Goal: Use online tool/utility: Utilize a website feature to perform a specific function

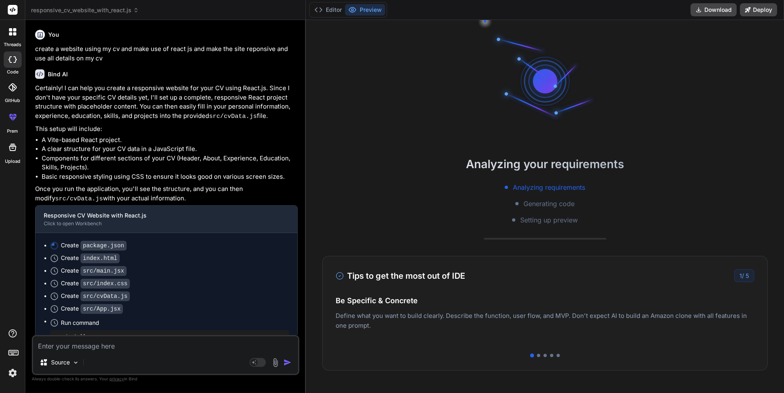
scroll to position [2352, 0]
click at [260, 246] on div "Create package.json" at bounding box center [169, 245] width 239 height 9
click at [52, 344] on textarea at bounding box center [165, 344] width 265 height 15
type textarea "c"
type textarea "x"
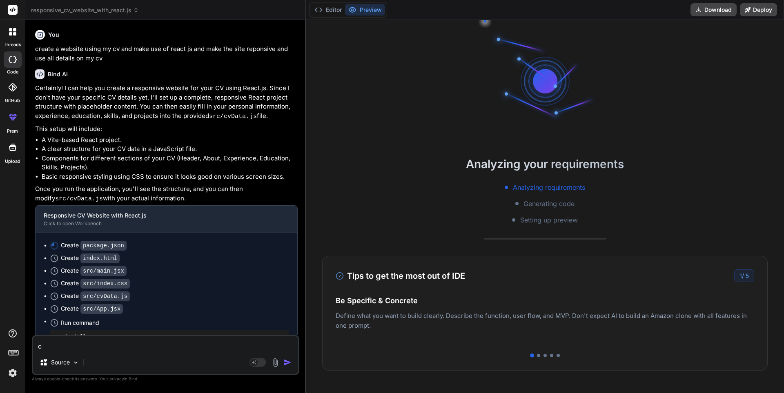
type textarea "co"
type textarea "x"
type textarea "con"
type textarea "x"
type textarea "cont"
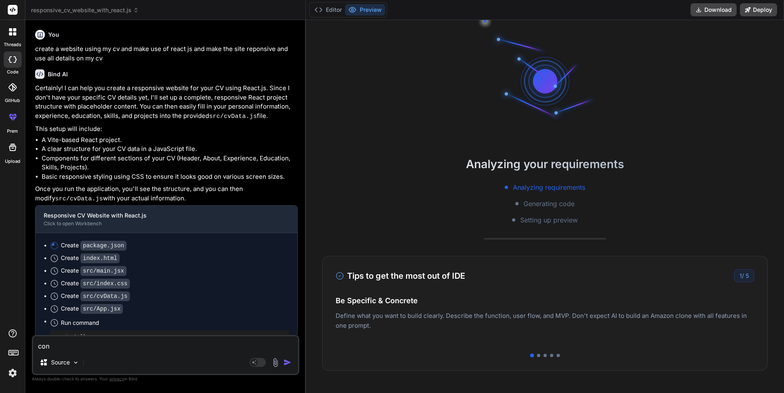
type textarea "x"
type textarea "[PERSON_NAME]"
type textarea "x"
type textarea "contin"
type textarea "x"
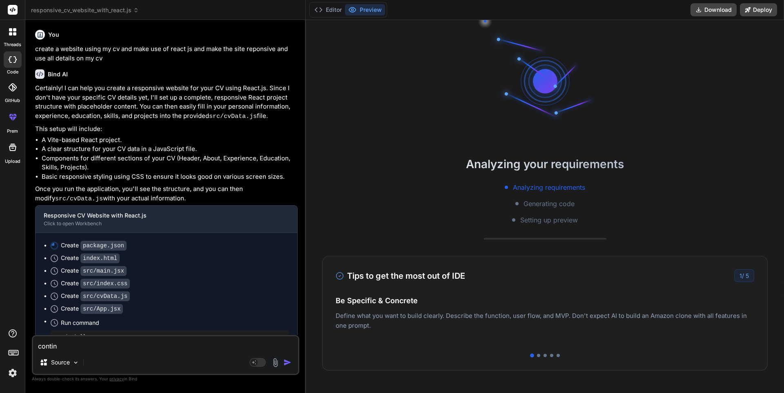
type textarea "continu"
type textarea "x"
type textarea "continue"
type textarea "x"
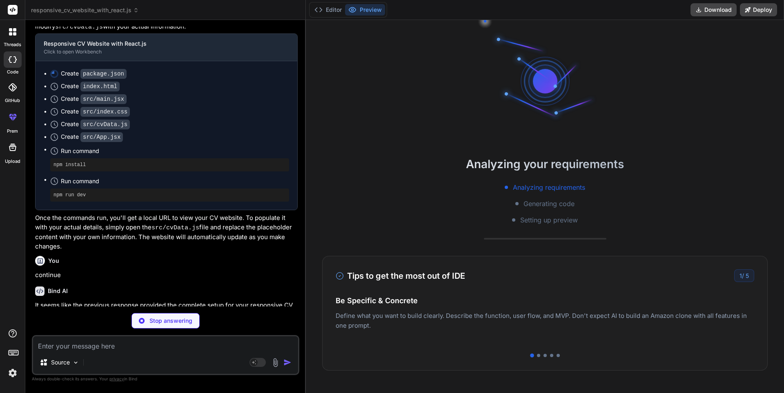
scroll to position [172, 0]
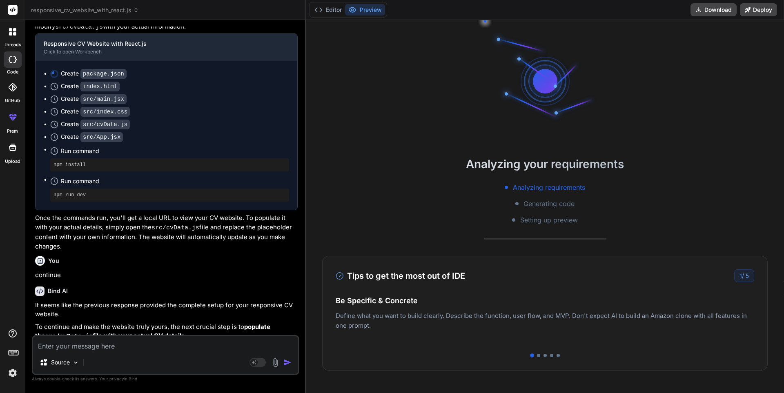
click at [175, 272] on p "continue" at bounding box center [166, 275] width 263 height 9
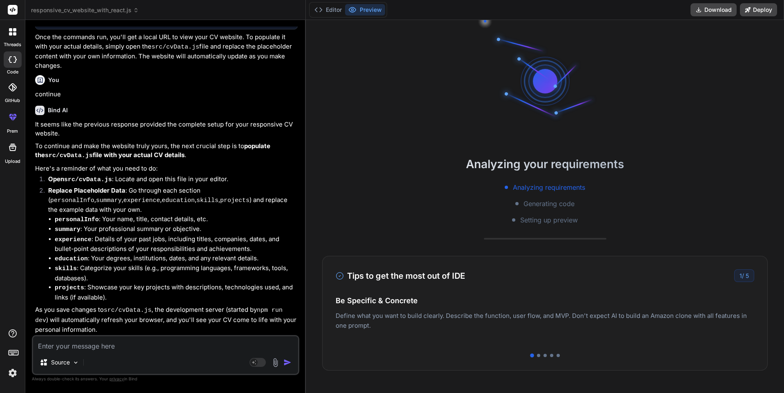
scroll to position [365, 0]
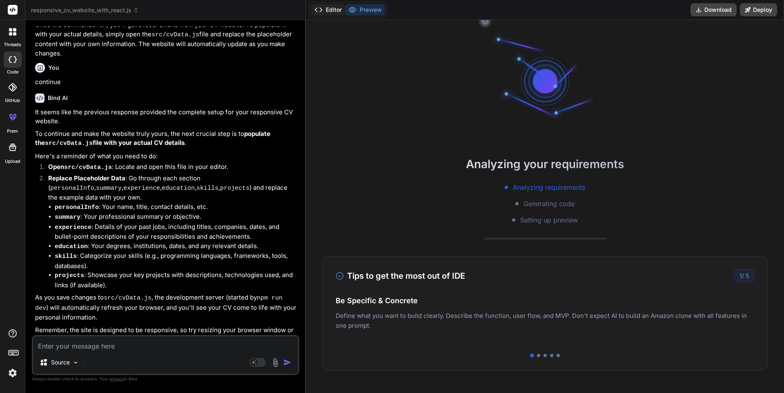
click at [333, 9] on button "Editor" at bounding box center [328, 9] width 34 height 11
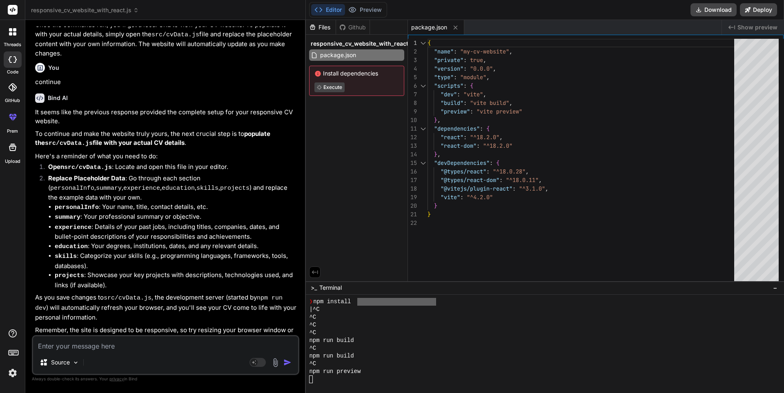
click at [288, 362] on img "button" at bounding box center [288, 363] width 8 height 8
click at [8, 40] on div "threads" at bounding box center [12, 34] width 25 height 28
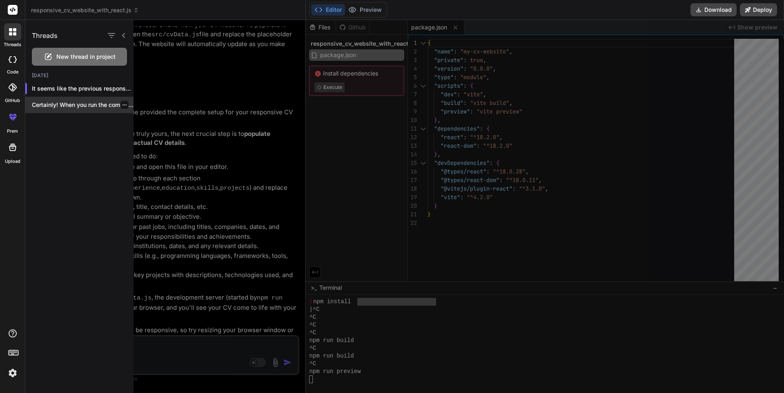
click at [70, 112] on div "Certainly! When you run the commands I p..." at bounding box center [79, 105] width 108 height 16
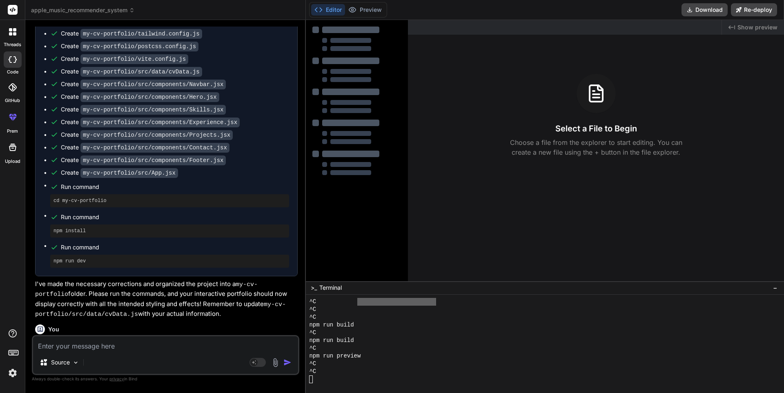
scroll to position [1201, 0]
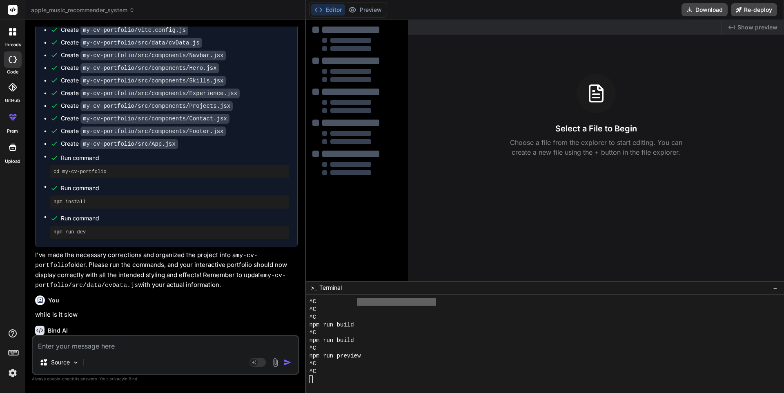
click at [292, 226] on div "Create my-cv-portfolio/package.json Create my-cv-portfolio/index.html Create my…" at bounding box center [167, 95] width 262 height 306
click at [295, 251] on p "I've made the necessary corrections and organized the project into a my-cv-port…" at bounding box center [166, 271] width 263 height 40
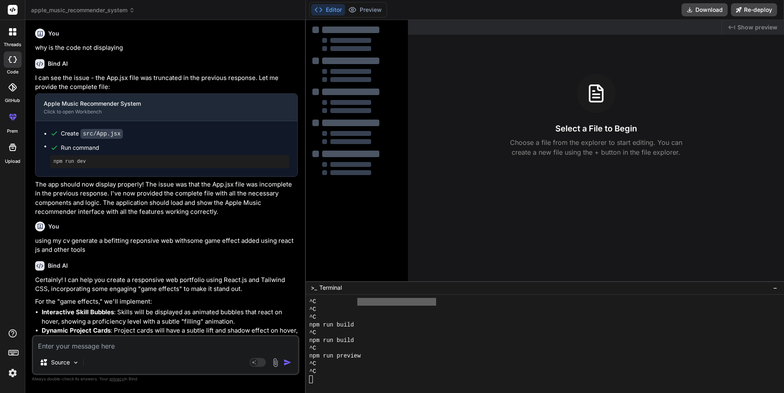
scroll to position [0, 0]
click at [11, 65] on div at bounding box center [13, 59] width 18 height 16
click at [13, 34] on icon at bounding box center [14, 33] width 3 height 3
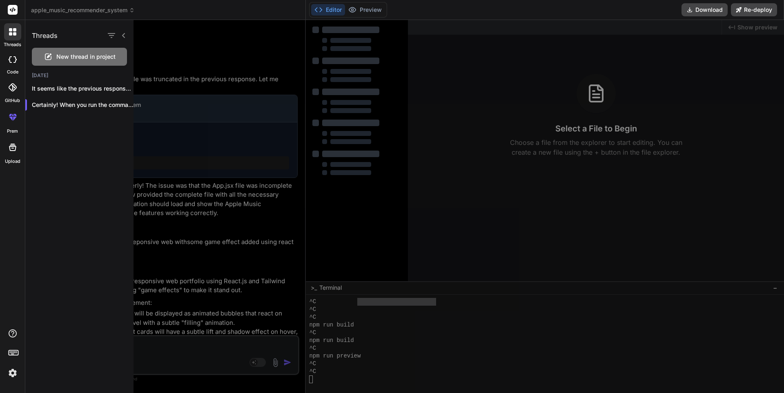
click at [266, 134] on div at bounding box center [472, 206] width 676 height 373
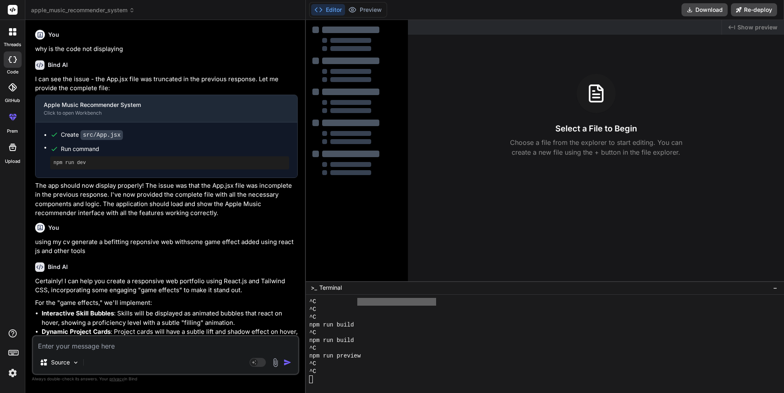
click at [16, 28] on div at bounding box center [12, 31] width 17 height 17
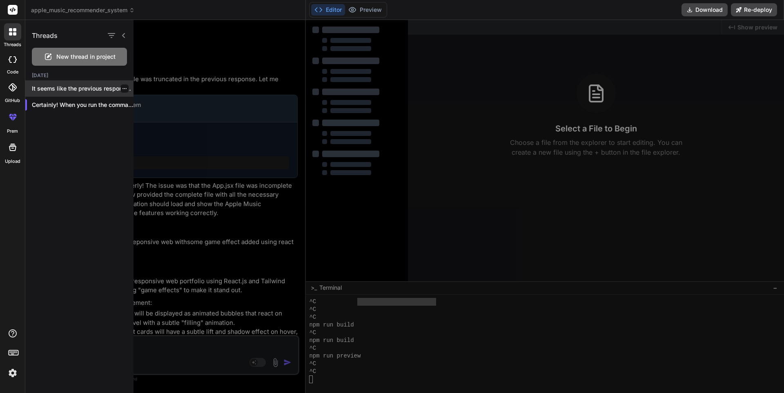
click at [60, 86] on p "It seems like the previous response prov..." at bounding box center [83, 89] width 102 height 8
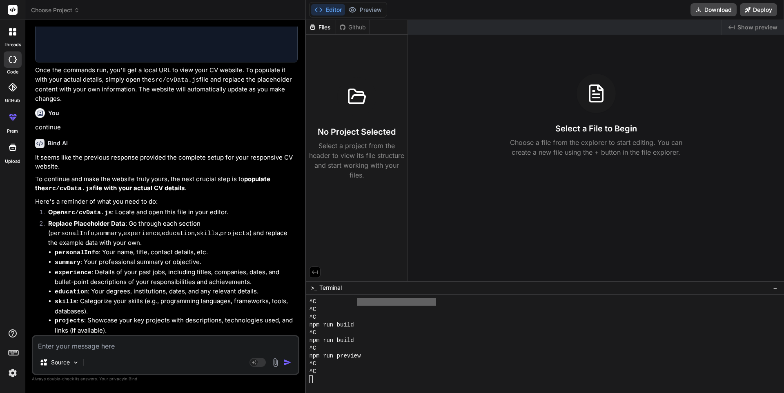
scroll to position [365, 0]
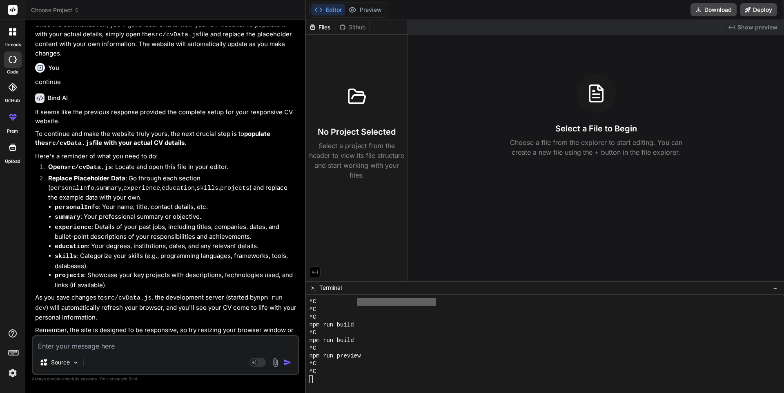
click at [606, 107] on div at bounding box center [596, 93] width 39 height 39
click at [252, 365] on rect at bounding box center [253, 362] width 7 height 7
click at [107, 368] on div "GPT-4.1" at bounding box center [104, 363] width 39 height 16
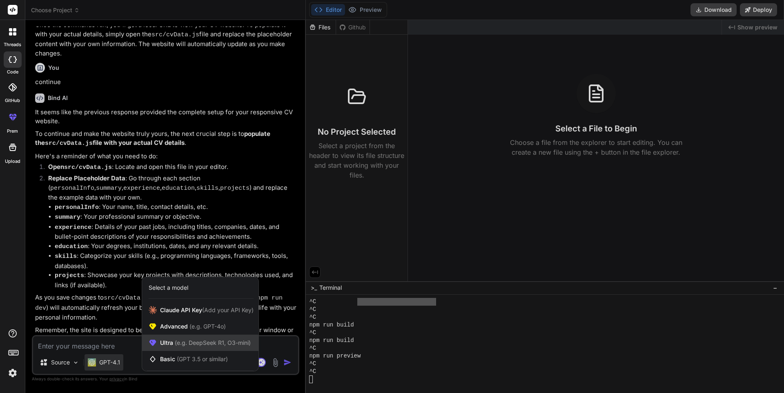
click at [195, 351] on div "Ultra (e.g. DeepSeek R1, O3-mini)" at bounding box center [200, 343] width 116 height 16
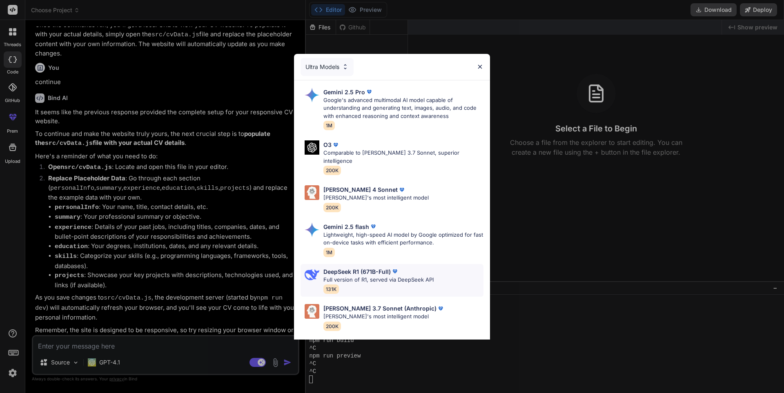
click at [351, 268] on p "DeepSeek R1 (671B-Full)" at bounding box center [357, 272] width 67 height 9
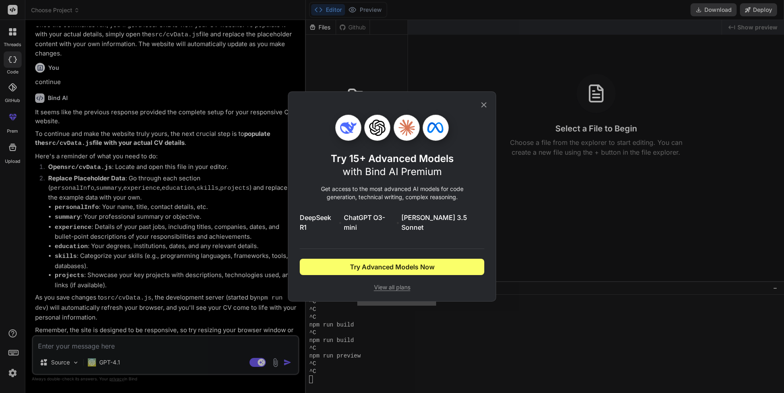
click at [391, 284] on span "View all plans" at bounding box center [392, 288] width 185 height 8
click at [487, 109] on icon at bounding box center [484, 105] width 9 height 9
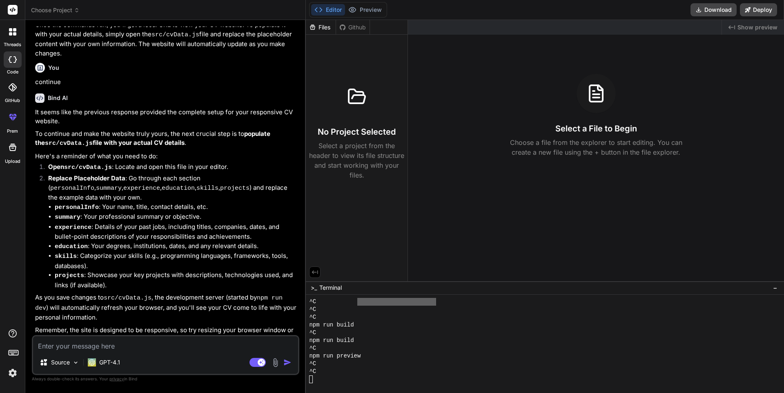
click at [272, 366] on img at bounding box center [275, 362] width 9 height 9
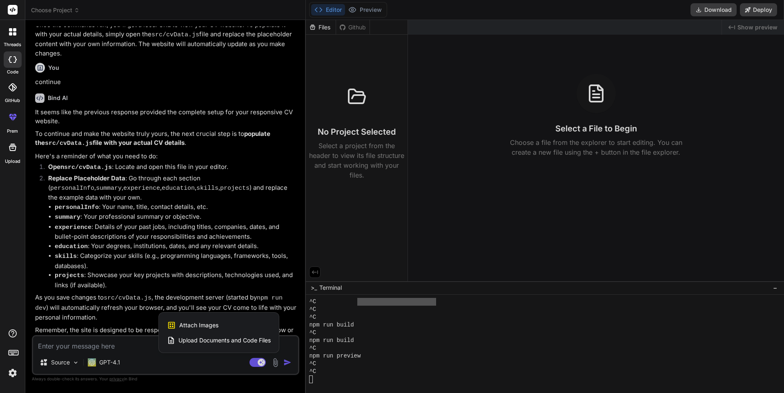
click at [196, 344] on span "Upload Documents and Code Files" at bounding box center [225, 341] width 92 height 8
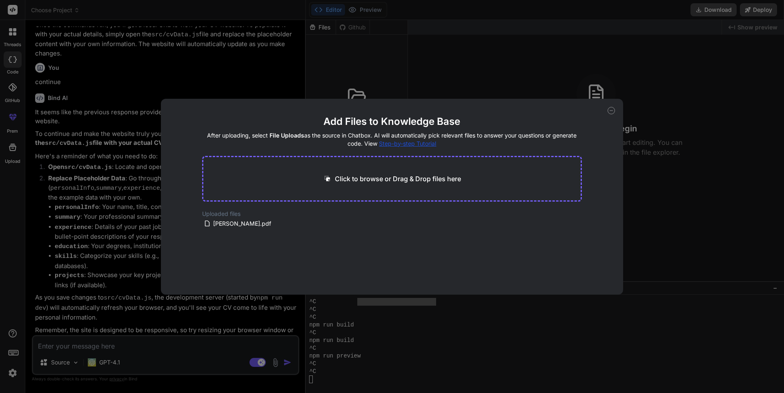
click at [71, 362] on div "Add Files to Knowledge Base After uploading, select File Uploads as the source …" at bounding box center [392, 196] width 784 height 393
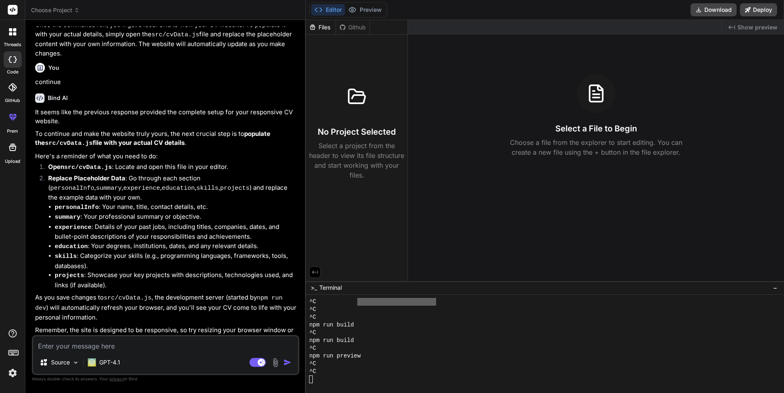
click at [71, 362] on div "Source" at bounding box center [59, 363] width 46 height 16
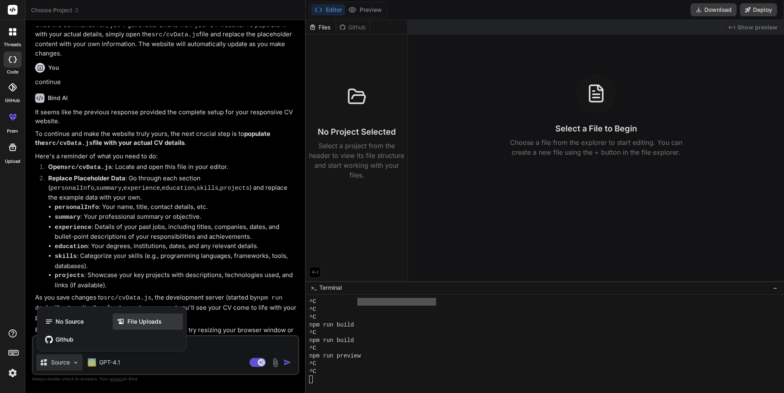
click at [136, 319] on span "File Uploads" at bounding box center [144, 322] width 34 height 8
type textarea "x"
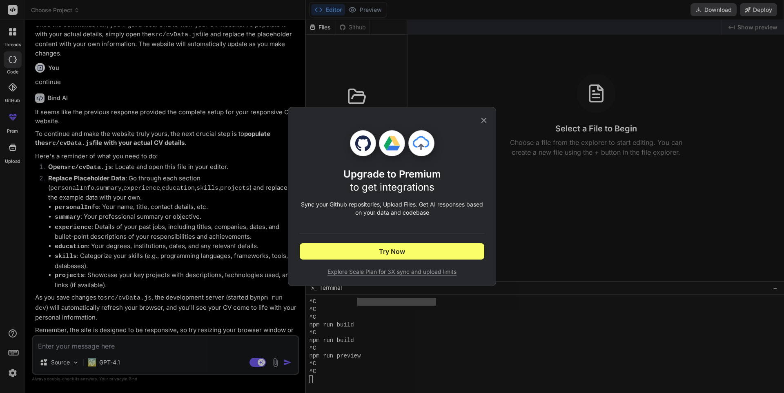
click at [484, 121] on icon at bounding box center [484, 120] width 9 height 9
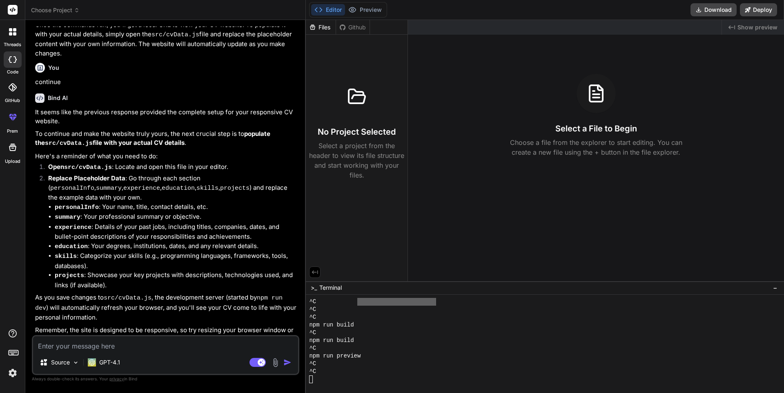
click at [136, 345] on textarea at bounding box center [165, 344] width 265 height 15
type textarea "c"
type textarea "x"
type textarea "cr"
type textarea "x"
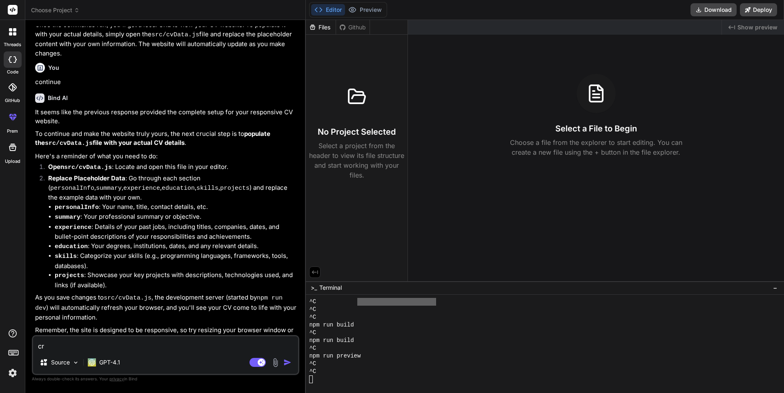
type textarea "cre"
type textarea "x"
type textarea "crea"
type textarea "x"
type textarea "creat"
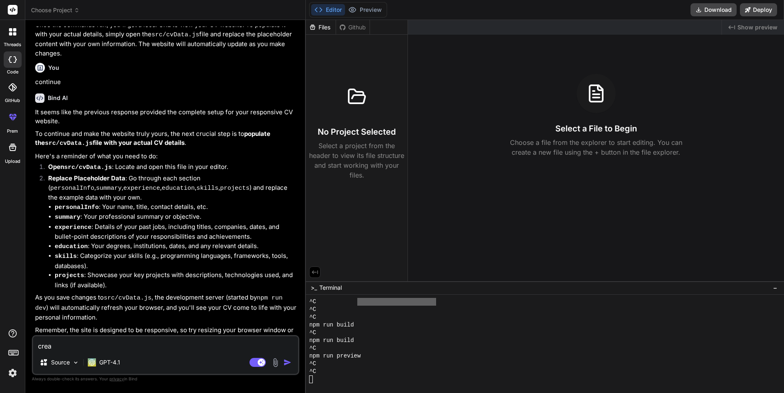
type textarea "x"
type textarea "create"
type textarea "x"
type textarea "create"
type textarea "x"
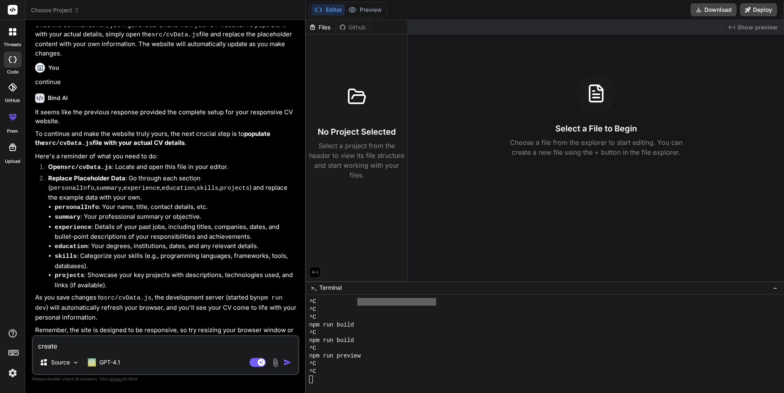
type textarea "create a"
type textarea "x"
type textarea "create a"
type textarea "x"
type textarea "create a w"
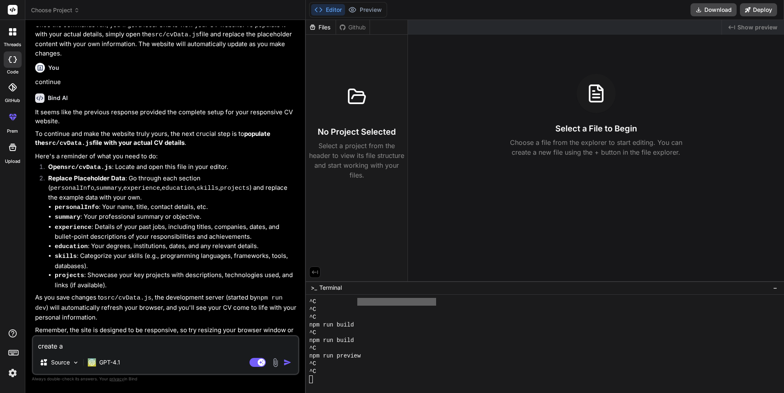
type textarea "x"
type textarea "create a we"
type textarea "x"
type textarea "create a web"
type textarea "x"
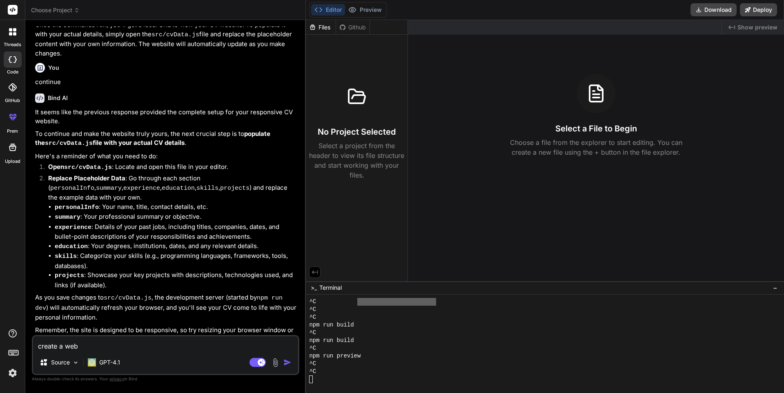
type textarea "create a webs"
type textarea "x"
type textarea "create a websi"
type textarea "x"
type textarea "create a websit"
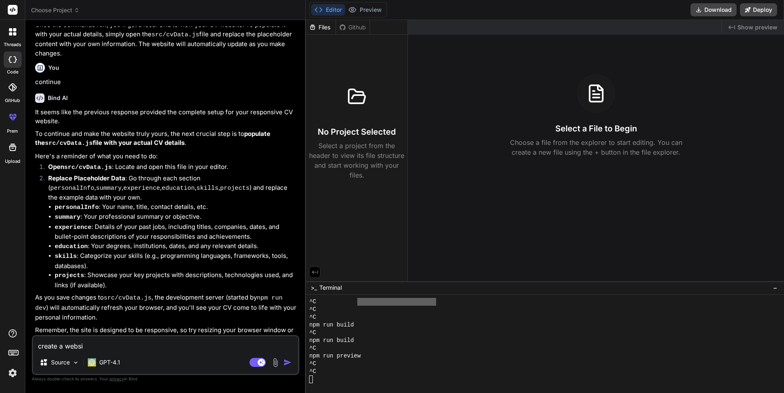
type textarea "x"
type textarea "create a website"
type textarea "x"
type textarea "create a websites"
type textarea "x"
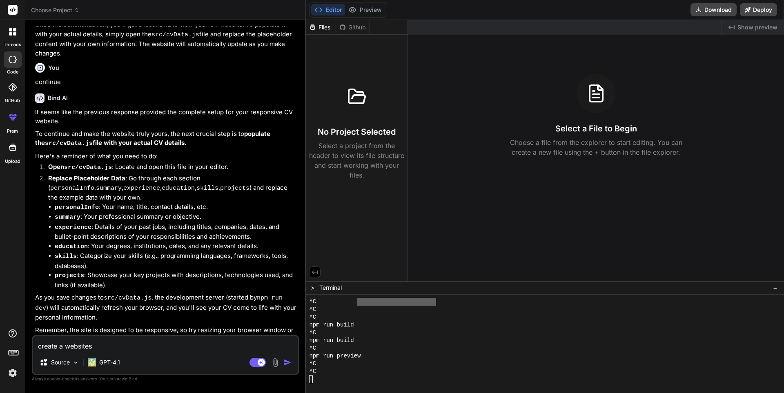
type textarea "create a websites"
type textarea "x"
type textarea "create a websites"
type textarea "x"
type textarea "create a website"
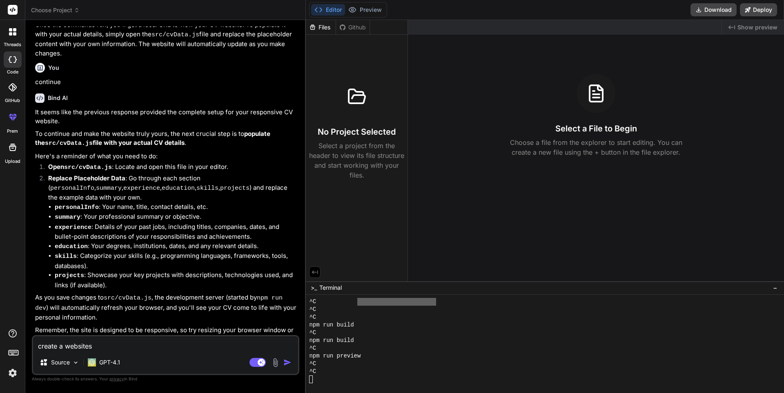
type textarea "x"
type textarea "create a website"
type textarea "x"
type textarea "create a website f"
type textarea "x"
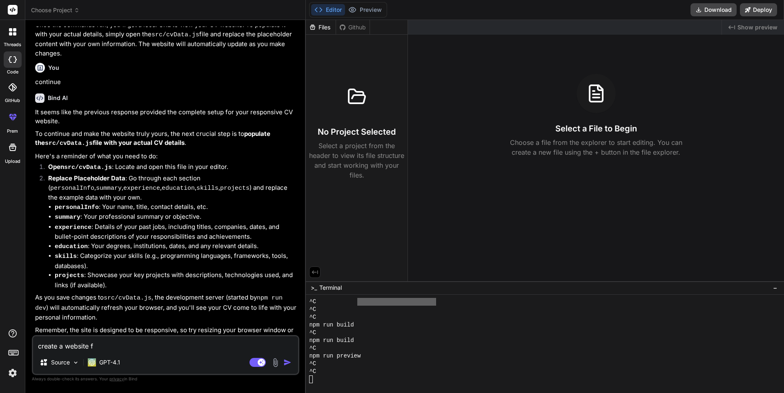
type textarea "create a website fr"
type textarea "x"
type textarea "create a website fro"
type textarea "x"
type textarea "create a website from"
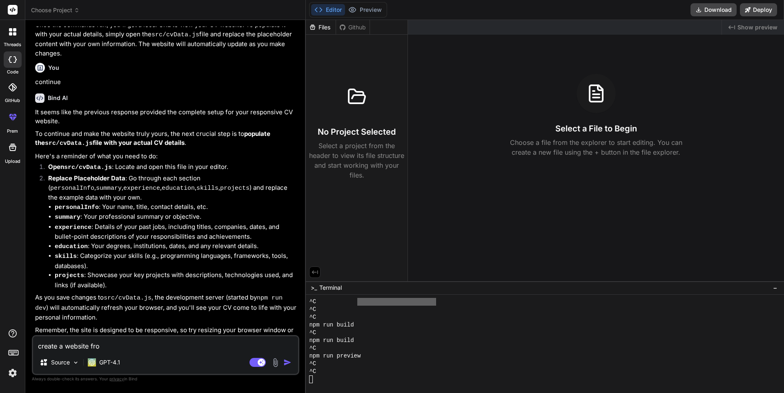
type textarea "x"
type textarea "create a website from"
type textarea "x"
type textarea "create a website from m"
type textarea "x"
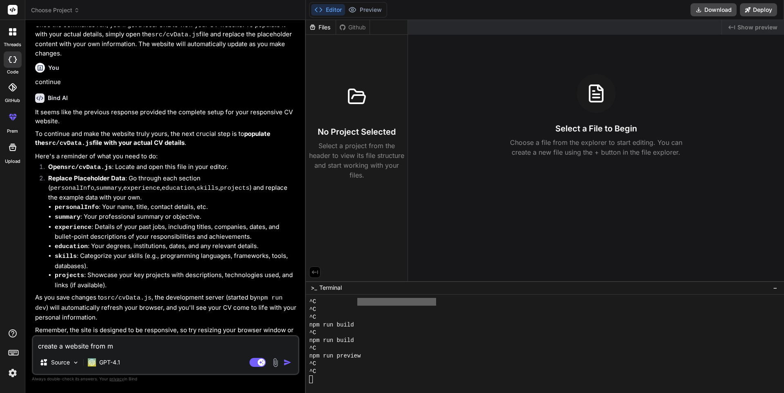
type textarea "create a website from my"
type textarea "x"
type textarea "create a website from my"
type textarea "x"
type textarea "create a website from my c"
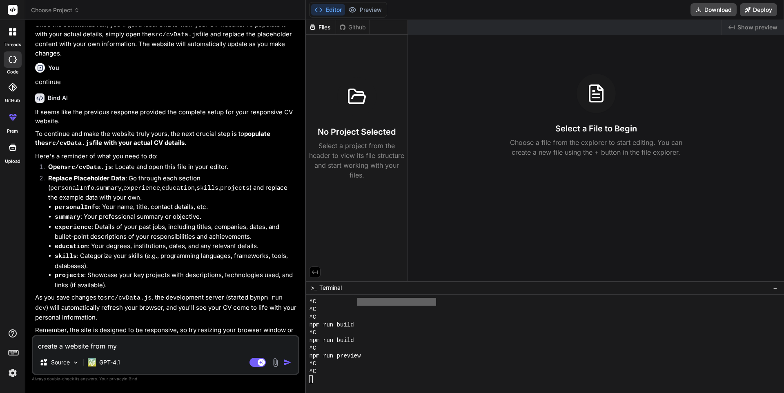
type textarea "x"
type textarea "create a website from my cv"
type textarea "x"
type textarea "create a website from my cv"
type textarea "x"
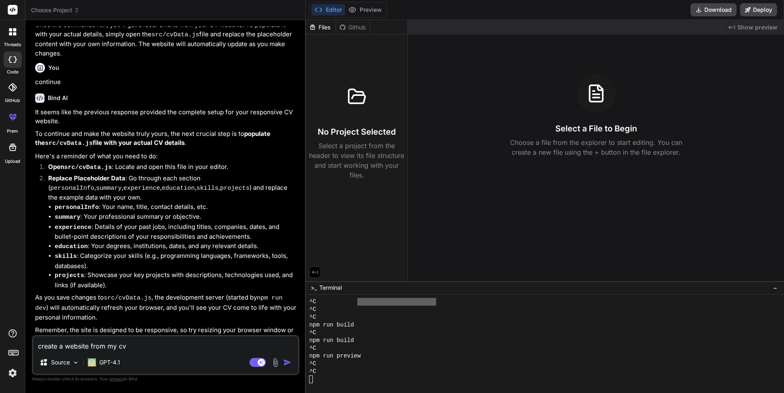
type textarea "create a website from my cv m"
type textarea "x"
type textarea "create a website from my cv ma"
type textarea "x"
type textarea "create a website from my [PERSON_NAME]"
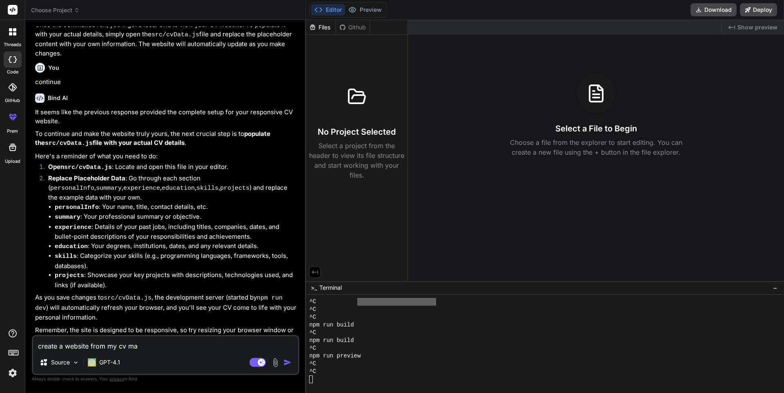
type textarea "x"
type textarea "create a website from my cv make"
type textarea "x"
type textarea "create a website from my cv make"
type textarea "x"
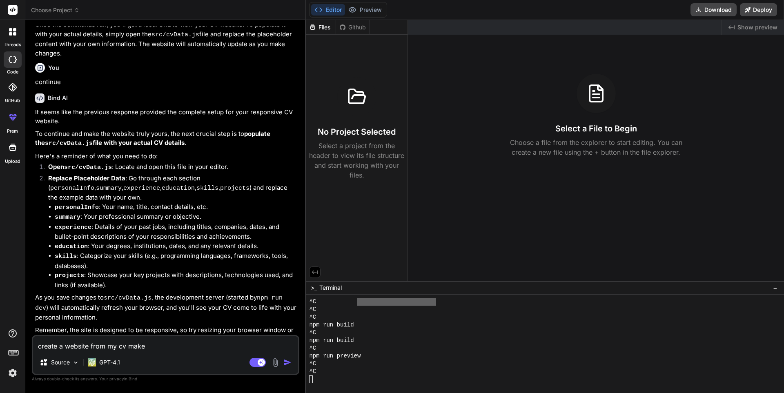
type textarea "create a website from my cv make i"
type textarea "x"
type textarea "create a website from my cv make it"
type textarea "x"
type textarea "create a website from my cv make it"
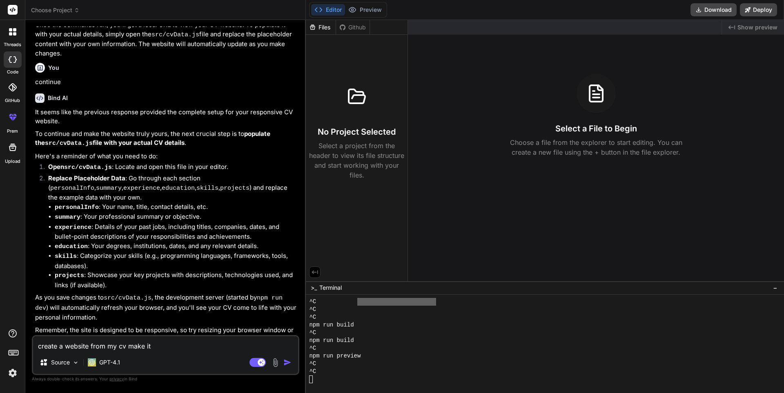
type textarea "x"
type textarea "create a website from my cv make it r"
type textarea "x"
type textarea "create a website from my cv make it re"
type textarea "x"
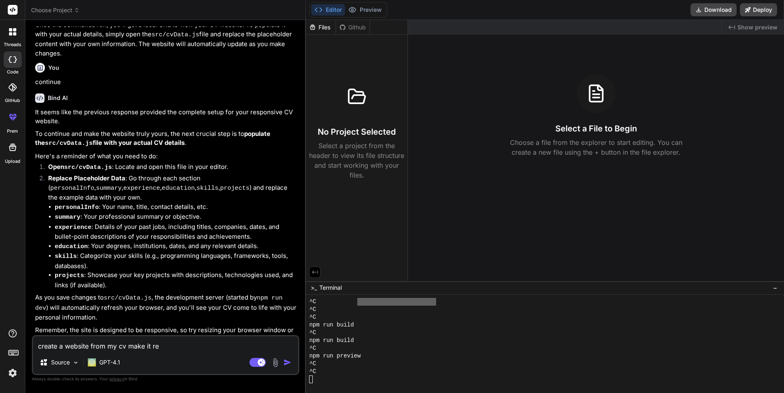
type textarea "create a website from my cv make it res"
type textarea "x"
type textarea "create a website from my cv make it resp"
type textarea "x"
type textarea "create a website from my cv make it respo"
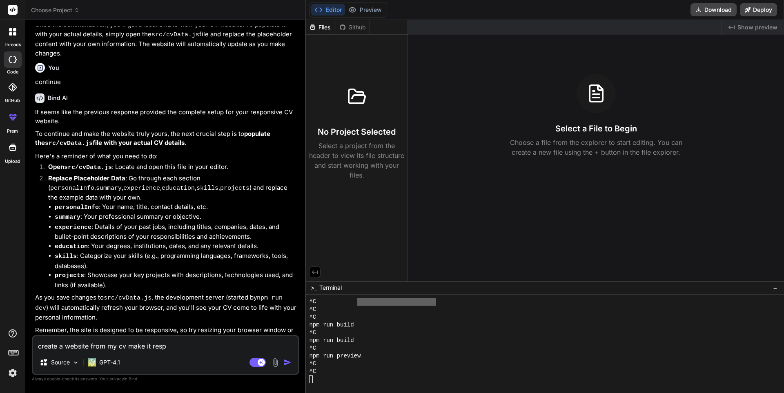
type textarea "x"
type textarea "create a website from my cv make it respon"
type textarea "x"
type textarea "create a website from my cv make it respons"
type textarea "x"
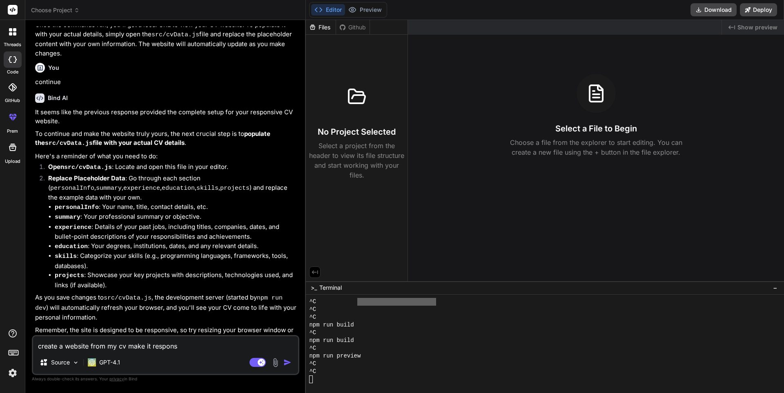
type textarea "create a website from my cv make it responsi"
type textarea "x"
type textarea "create a website from my cv make it responsiv"
type textarea "x"
type textarea "create a website from my cv make it responsive"
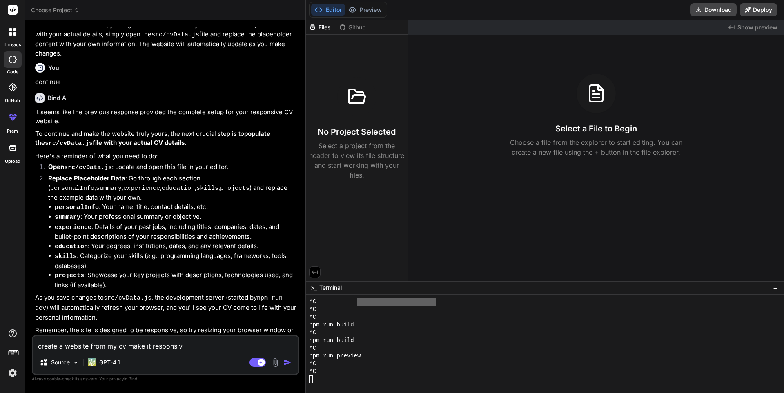
type textarea "x"
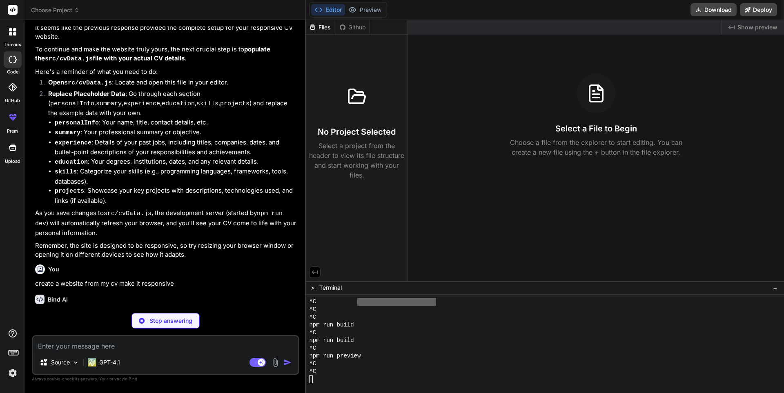
scroll to position [450, 0]
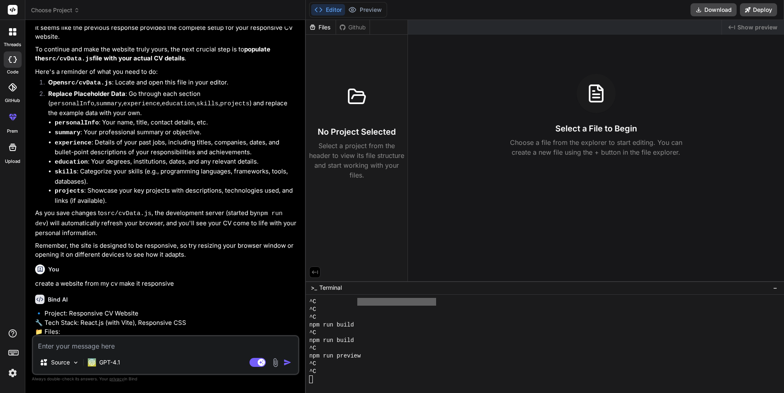
type textarea "x"
click at [168, 309] on p "🔹 Project: Responsive CV Website 🔧 Tech Stack: React.js (with Vite), Responsive…" at bounding box center [166, 323] width 263 height 28
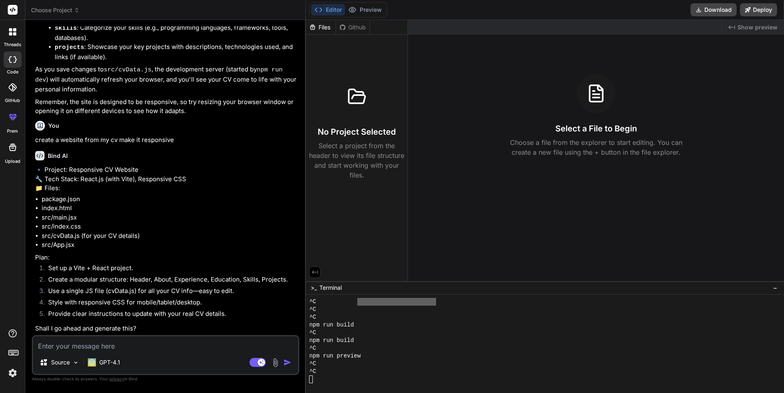
scroll to position [601, 0]
click at [103, 341] on textarea at bounding box center [165, 344] width 265 height 15
type textarea "c"
type textarea "x"
type textarea "ctr"
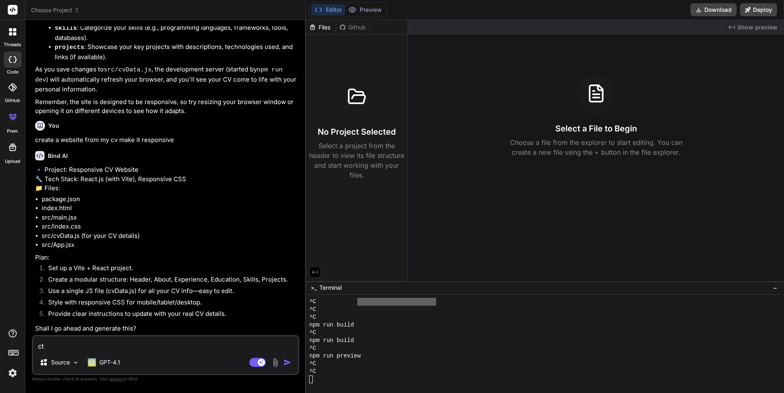
type textarea "x"
type textarea "ct"
type textarea "x"
type textarea "c"
type textarea "x"
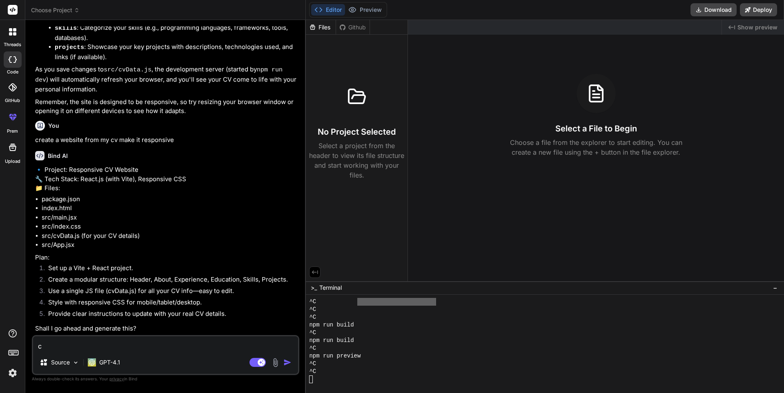
type textarea "cr"
type textarea "x"
type textarea "cre"
type textarea "x"
type textarea "crea"
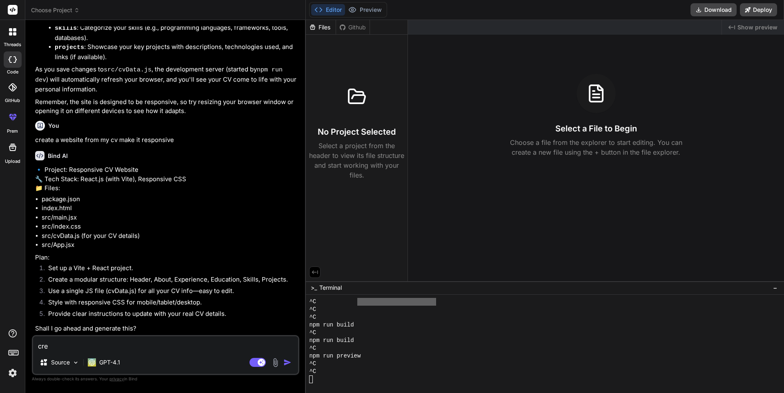
type textarea "x"
type textarea "creat"
type textarea "x"
type textarea "create"
type textarea "x"
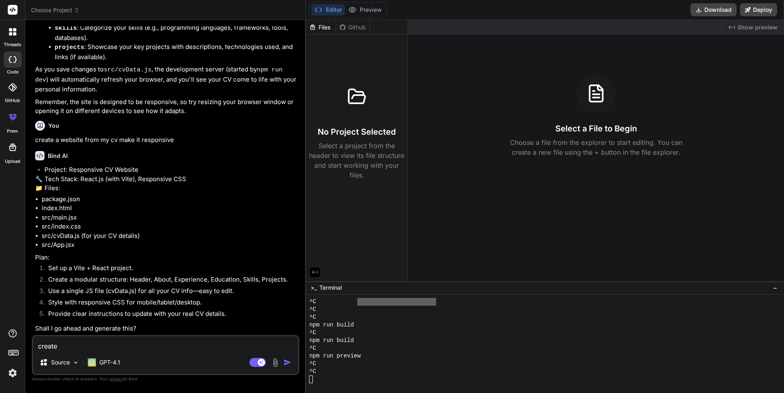
type textarea "create"
type textarea "x"
type textarea "create a"
type textarea "x"
type textarea "create a"
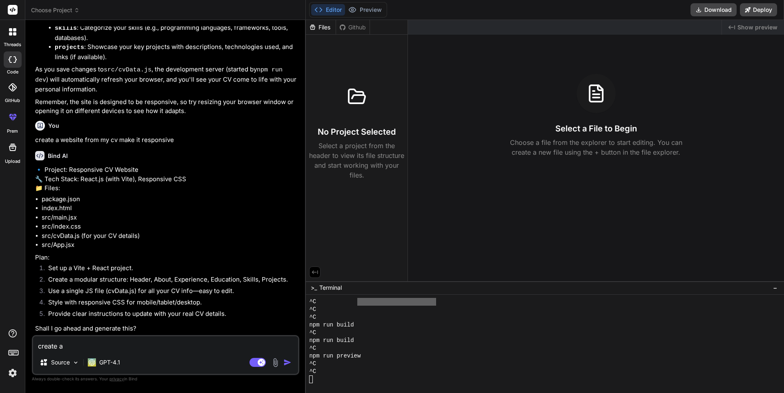
type textarea "x"
type textarea "create a f"
type textarea "x"
type textarea "create a fo"
type textarea "x"
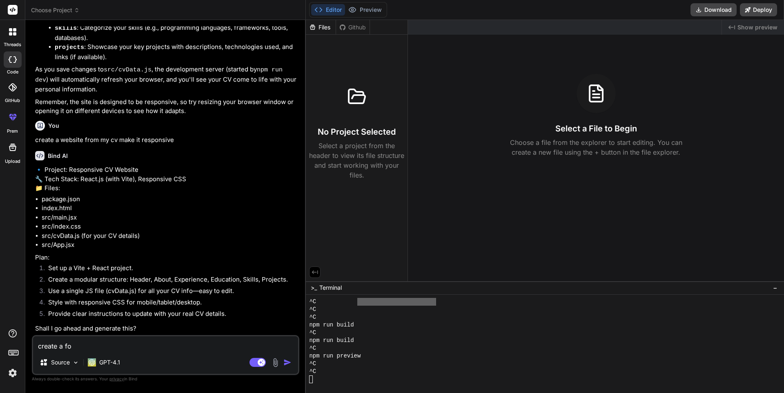
type textarea "create a fol"
type textarea "x"
type textarea "create a fold"
type textarea "x"
type textarea "create a folde"
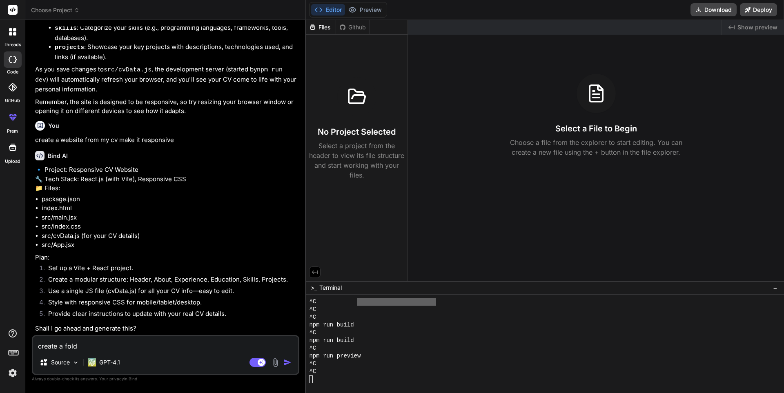
type textarea "x"
type textarea "create a folder"
type textarea "x"
type textarea "create a folder"
type textarea "x"
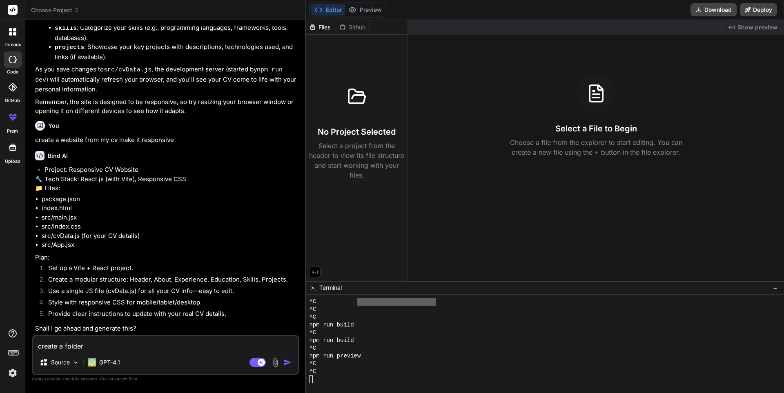
type textarea "create a folder a"
type textarea "x"
type textarea "create a folder an"
type textarea "x"
type textarea "create a folder and"
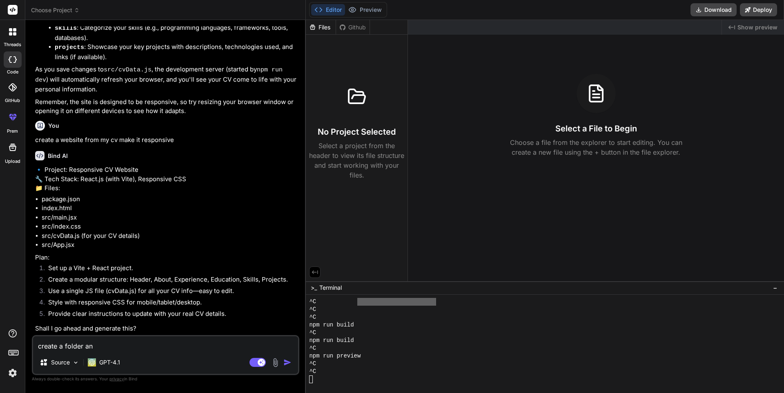
type textarea "x"
type textarea "create a folder and"
type textarea "x"
type textarea "create a folder and g"
type textarea "x"
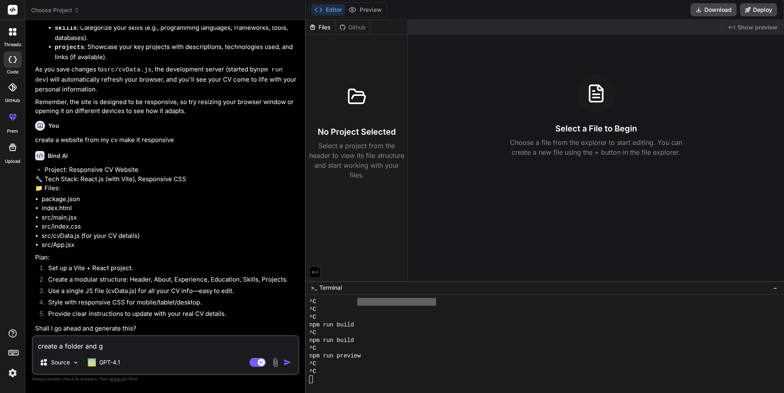
type textarea "create a folder and ge"
type textarea "x"
type textarea "create a folder and gen"
type textarea "x"
type textarea "create a folder and gene"
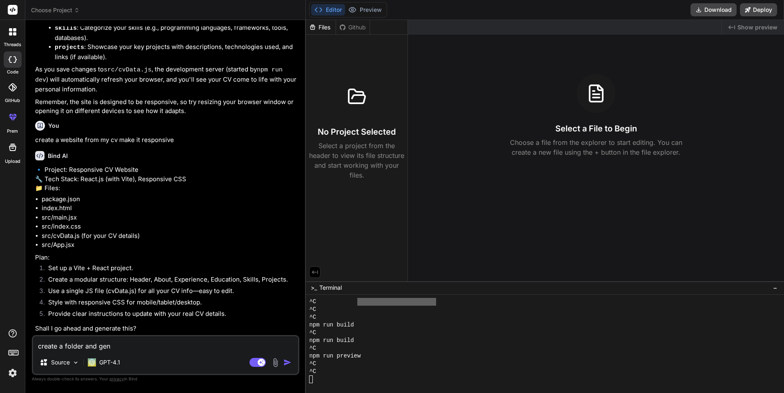
type textarea "x"
type textarea "create a folder and gener"
type textarea "x"
type textarea "create a folder and genera"
type textarea "x"
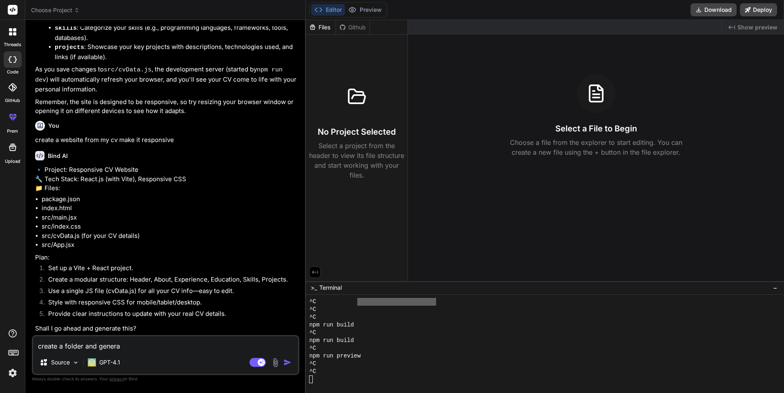
type textarea "create a folder and generat"
type textarea "x"
type textarea "create a folder and generate"
type textarea "x"
type textarea "create a folder and generate"
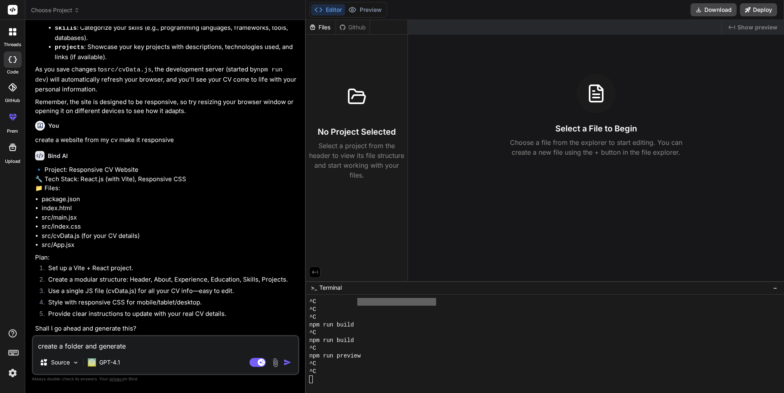
type textarea "x"
type textarea "create a folder and generate i"
type textarea "x"
type textarea "create a folder and generate it"
type textarea "x"
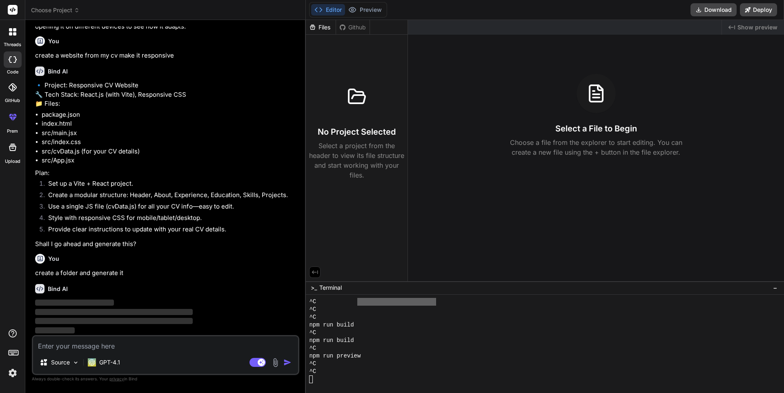
scroll to position [686, 0]
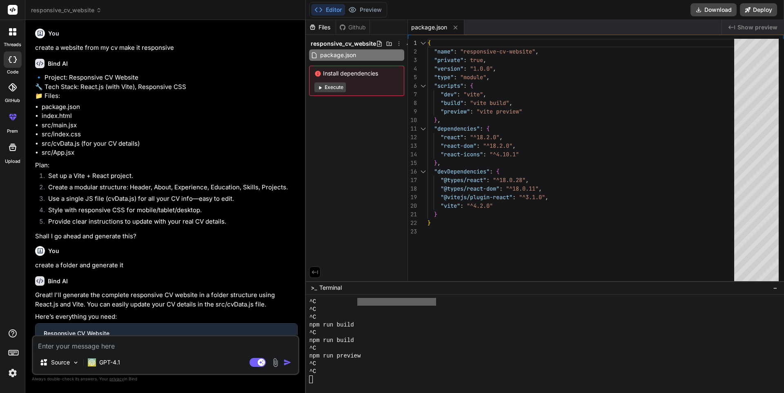
click at [340, 86] on button "Execute" at bounding box center [330, 88] width 31 height 10
click at [136, 264] on div "You create a folder and generate it" at bounding box center [166, 256] width 263 height 27
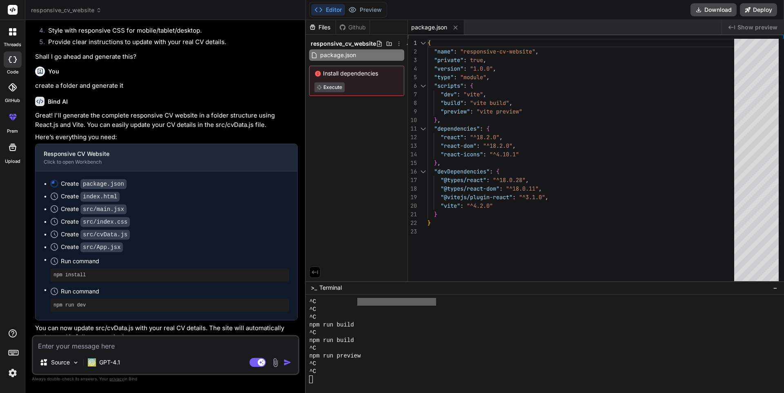
scroll to position [882, 0]
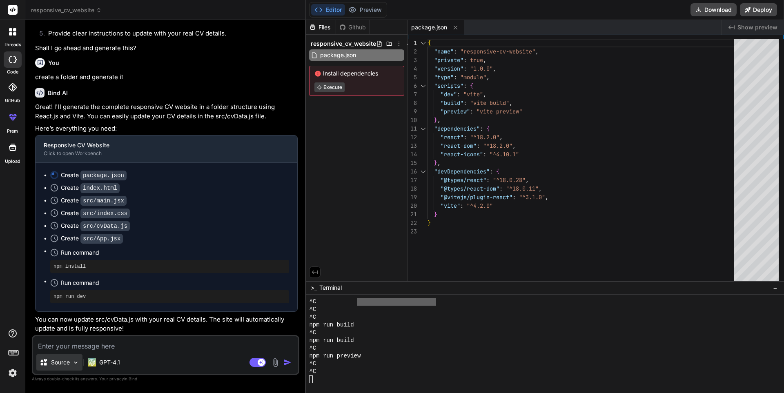
click at [58, 365] on p "Source" at bounding box center [60, 363] width 19 height 8
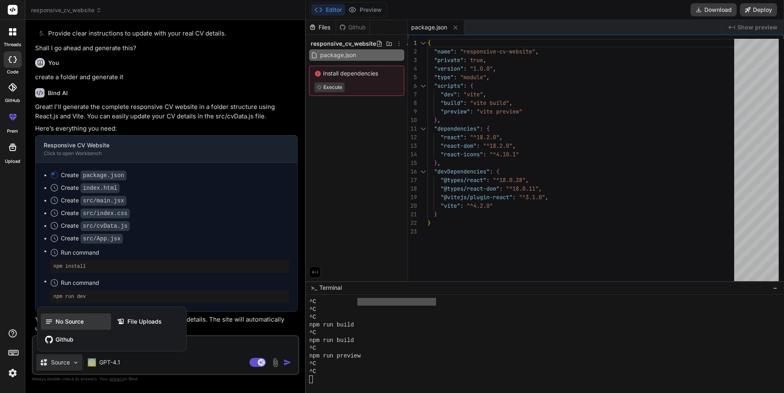
click at [46, 321] on icon at bounding box center [49, 322] width 8 height 8
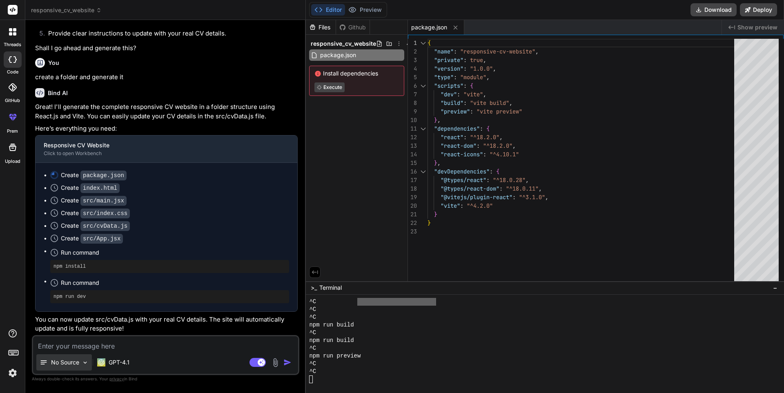
click at [80, 362] on div "No Source" at bounding box center [64, 363] width 56 height 16
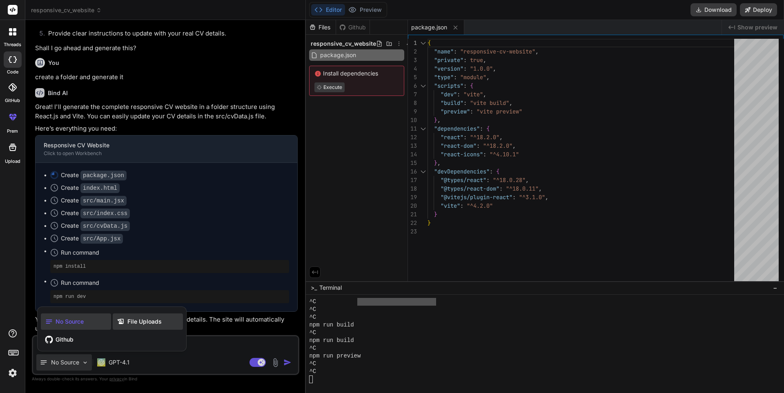
click at [150, 322] on span "File Uploads" at bounding box center [144, 322] width 34 height 8
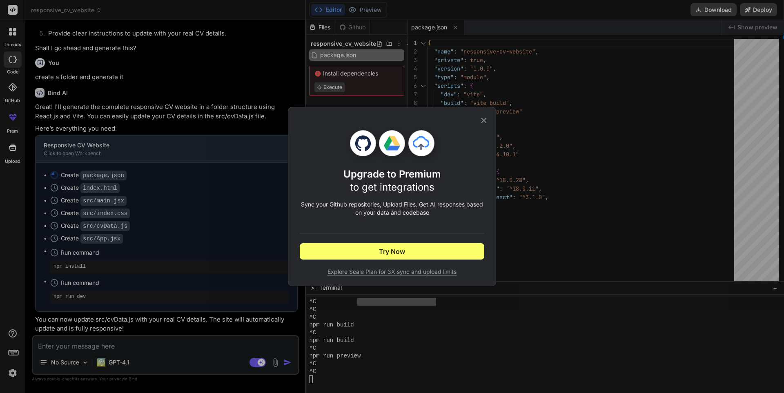
click at [60, 365] on div "Upgrade to Premium to get integrations Sync your Github repositories, Upload Fi…" at bounding box center [392, 196] width 784 height 393
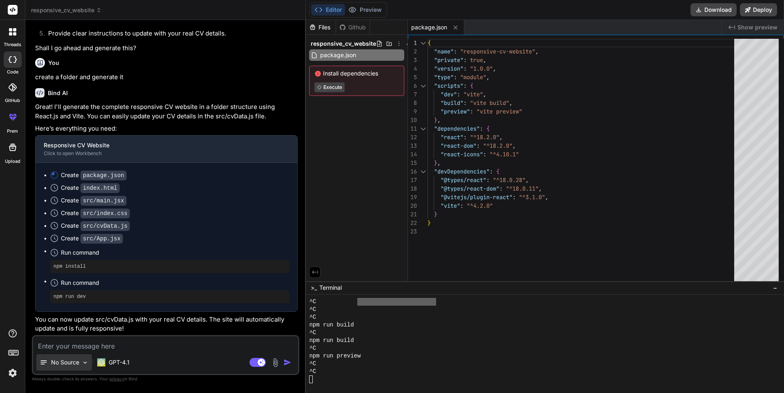
click at [60, 365] on p "No Source" at bounding box center [65, 363] width 28 height 8
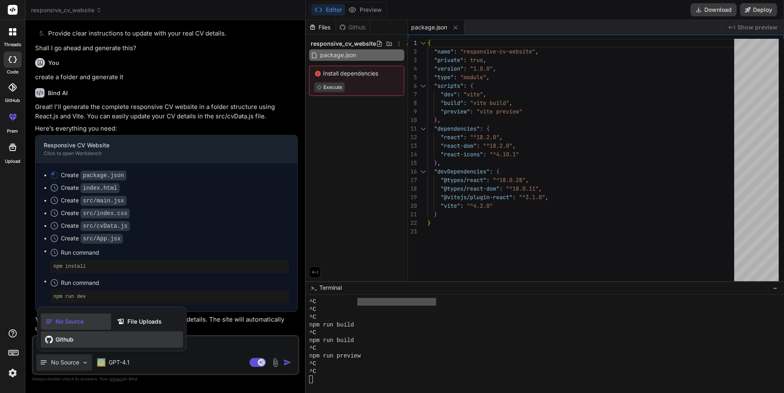
click at [79, 342] on div "Github" at bounding box center [112, 340] width 142 height 16
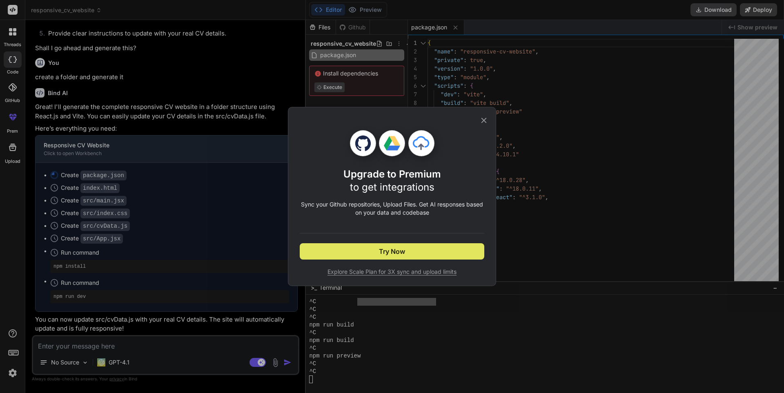
click at [373, 254] on button "Try Now" at bounding box center [392, 251] width 185 height 16
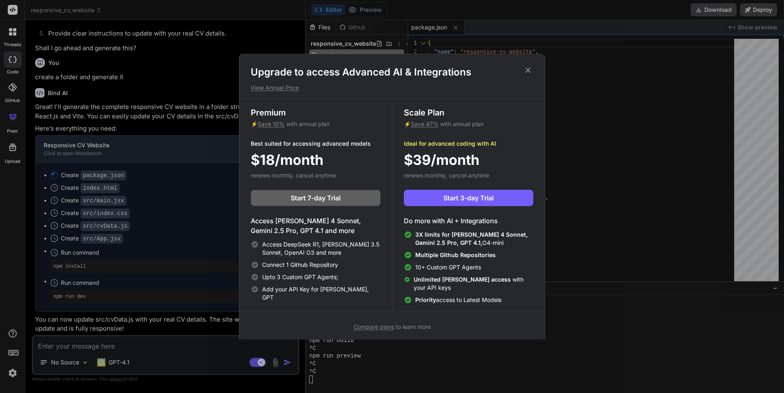
click at [529, 70] on icon at bounding box center [528, 70] width 9 height 9
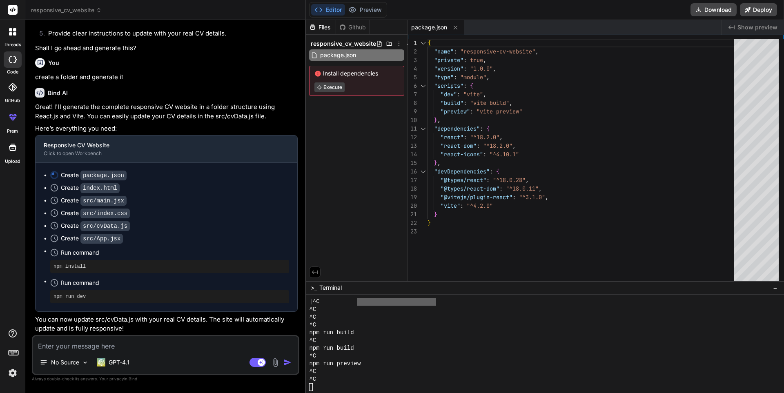
type textarea "x"
click at [54, 346] on textarea at bounding box center [165, 344] width 265 height 15
paste textarea "Loremip Dolorsit Amet & CO Adipisci | Elitsedd Eiusmodte Incidid@utlab.etd | +9…"
type textarea "Loremip Dolorsit Amet & CO Adipisci | Elitsedd Eiusmodte Incidid@utlab.etd | +9…"
type textarea "x"
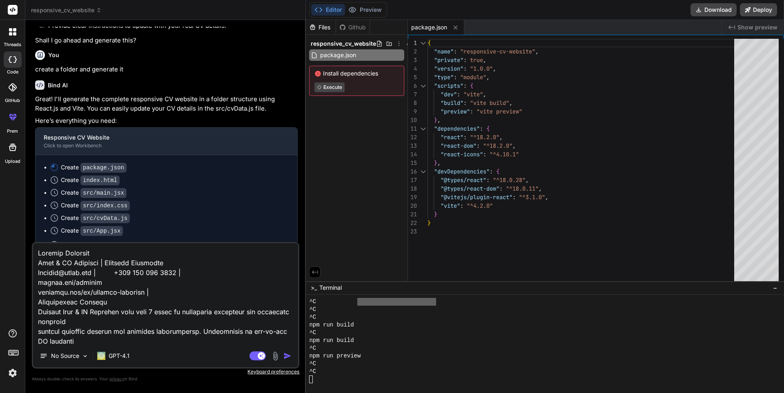
scroll to position [1374, 0]
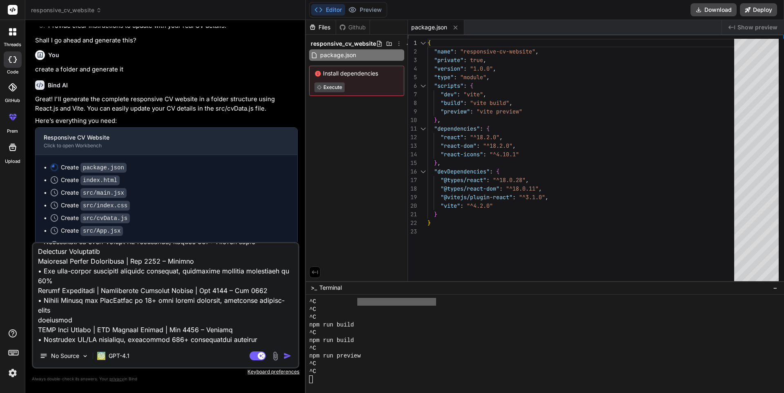
type textarea "Loremip Dolorsit Amet & CO Adipisci | Elitsedd Eiusmodte Incidid@utlab.etd | +9…"
type textarea "x"
type textarea "Loremip Dolorsit Amet & CO Adipisci | Elitsedd Eiusmodte Incidid@utlab.etd | +9…"
type textarea "x"
type textarea "Loremip Dolorsit Amet & CO Adipisci | Elitsedd Eiusmodte Incidid@utlab.etd | +9…"
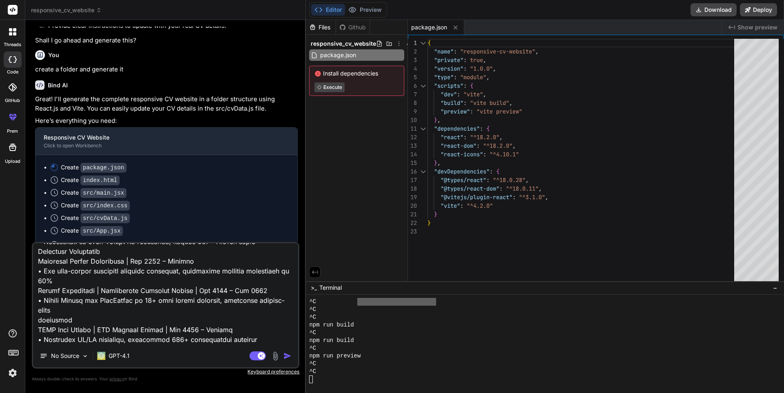
type textarea "x"
type textarea "Loremip Dolorsit Amet & CO Adipisci | Elitsedd Eiusmodte Incidid@utlab.etd | +9…"
type textarea "x"
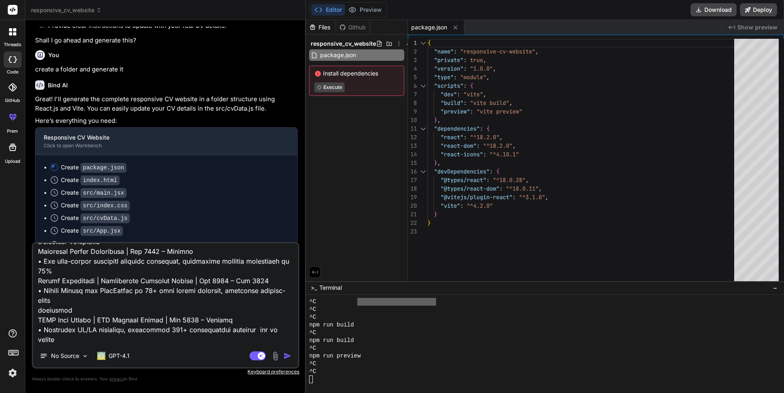
scroll to position [1383, 0]
click at [287, 357] on img "button" at bounding box center [288, 356] width 8 height 8
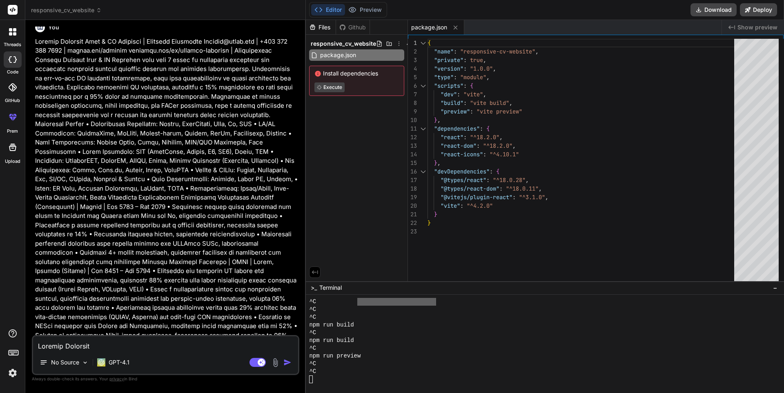
scroll to position [1191, 0]
click at [221, 288] on p at bounding box center [166, 395] width 263 height 717
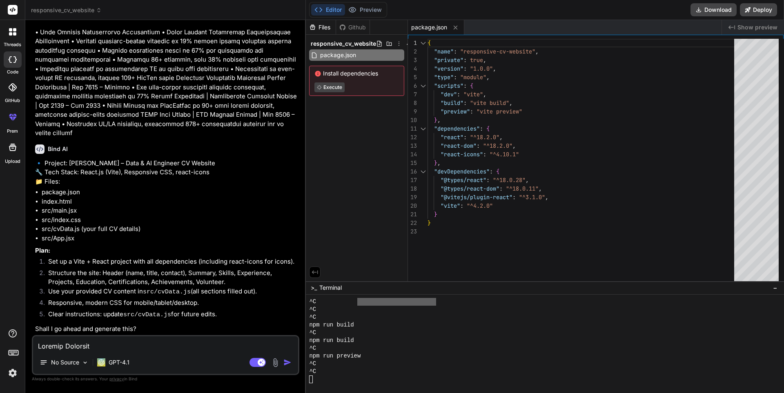
scroll to position [1824, 0]
click at [56, 347] on textarea at bounding box center [165, 344] width 265 height 15
click at [136, 346] on textarea "yes go ahead make the website responsive and add some game effect" at bounding box center [165, 344] width 265 height 15
click at [289, 364] on img "button" at bounding box center [288, 363] width 8 height 8
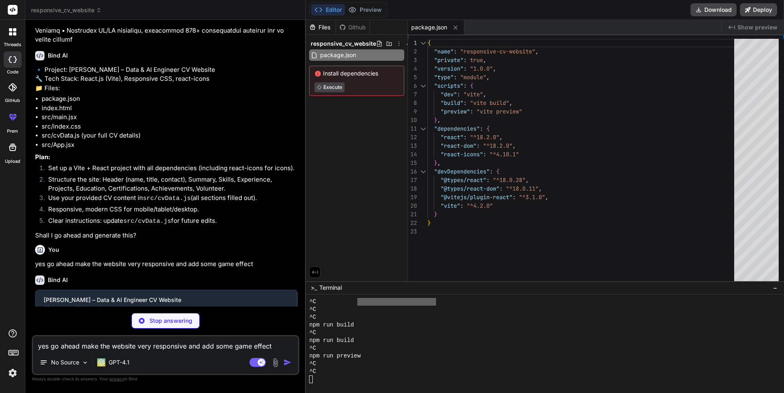
scroll to position [1908, 0]
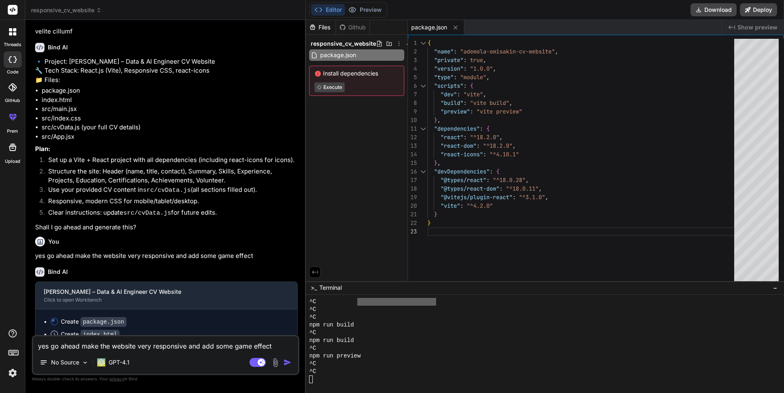
click at [184, 232] on p "Shall I go ahead and generate this?" at bounding box center [166, 227] width 263 height 9
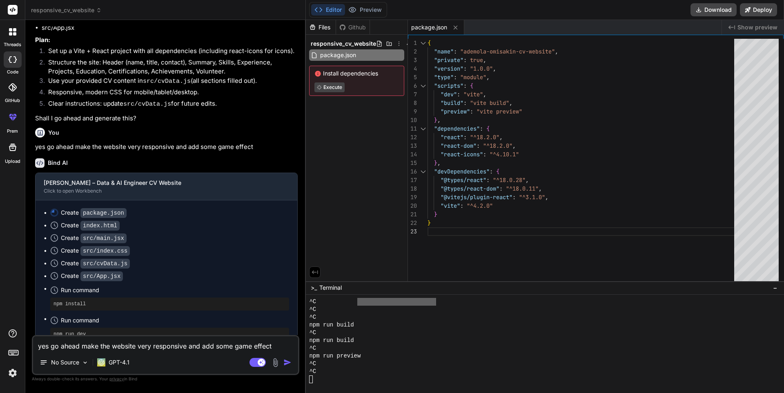
scroll to position [2048, 0]
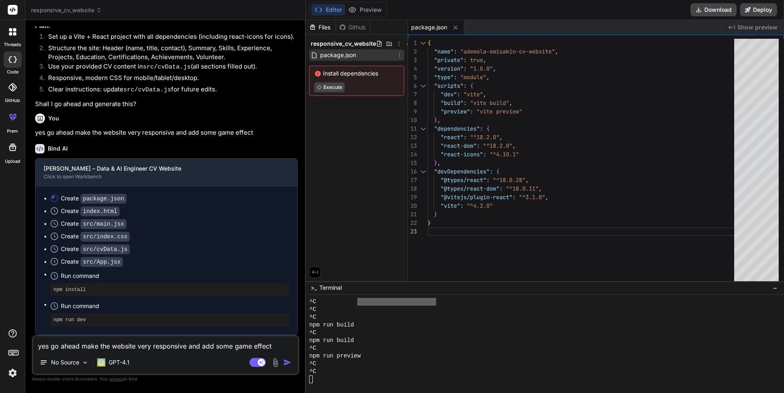
click at [345, 51] on span "package.json" at bounding box center [338, 55] width 38 height 10
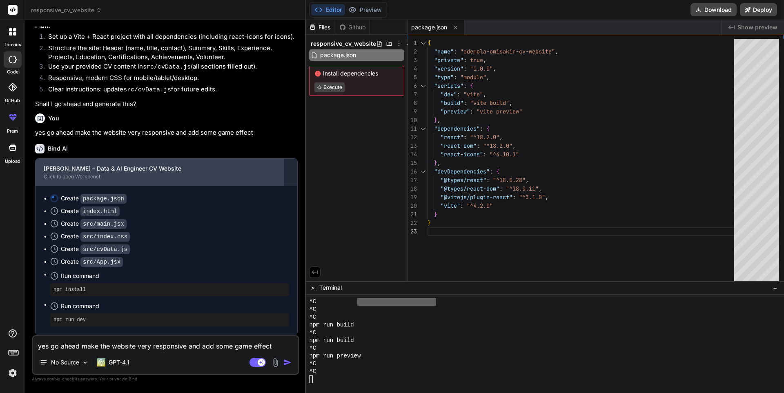
click at [92, 178] on div "Click to open Workbench" at bounding box center [160, 177] width 232 height 7
click at [143, 167] on div "[PERSON_NAME] – Data & AI Engineer CV Website" at bounding box center [160, 169] width 232 height 8
